Goal: Task Accomplishment & Management: Manage account settings

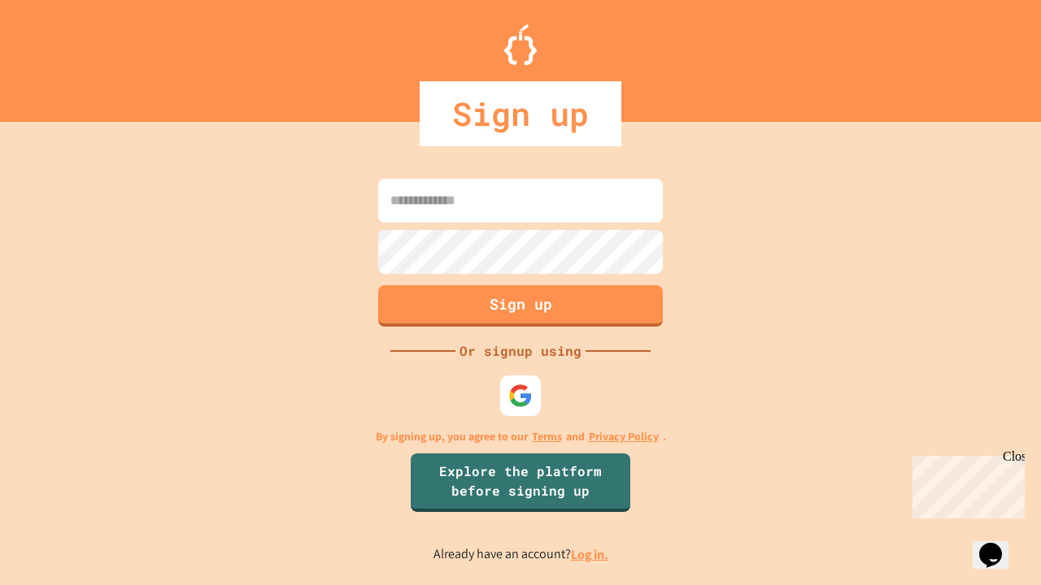
click at [590, 554] on link "Log in." at bounding box center [589, 554] width 37 height 17
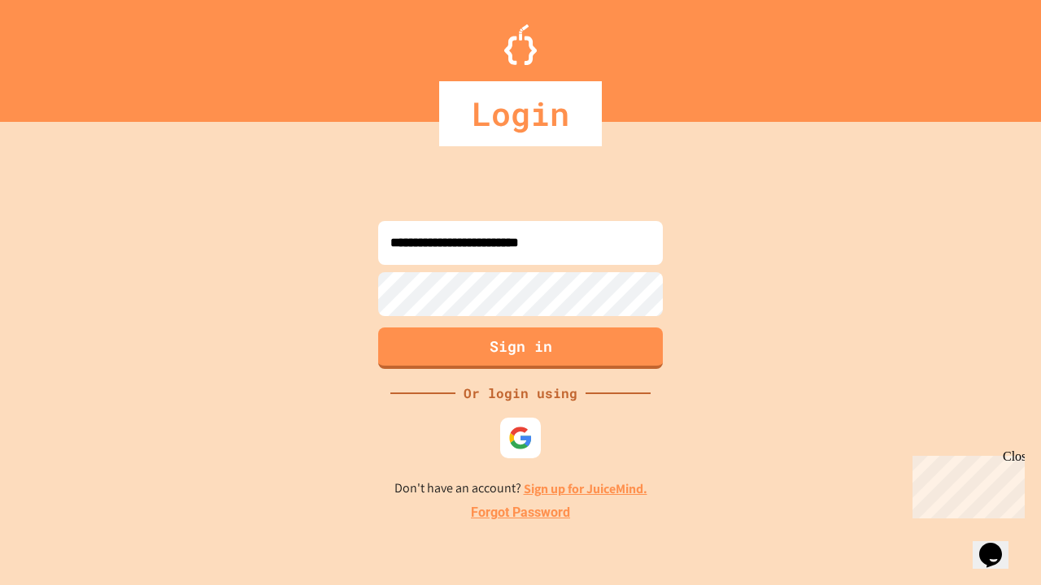
type input "**********"
